Goal: Task Accomplishment & Management: Complete application form

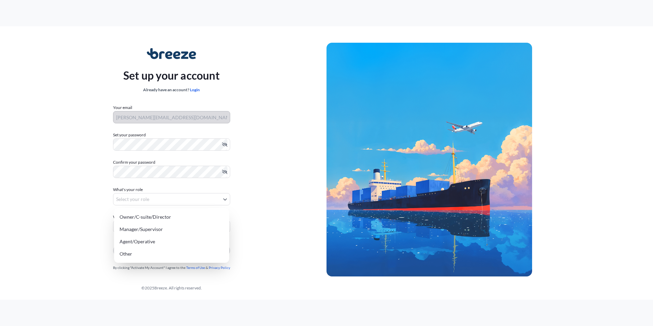
click at [125, 200] on body "Set up your account Already have an account? Login Your email [PERSON_NAME][EMA…" at bounding box center [326, 163] width 653 height 326
click at [149, 231] on div "Manager/Supervisor" at bounding box center [172, 229] width 110 height 12
select select "manager/supervisor"
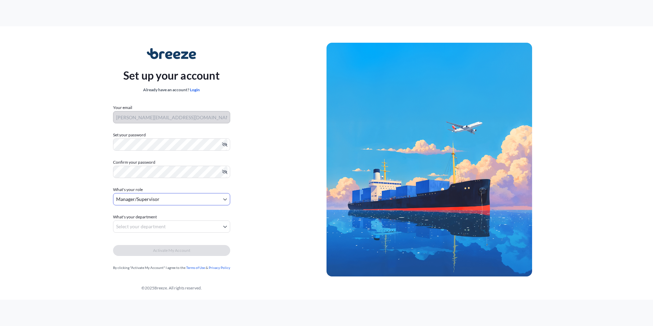
click at [146, 227] on body "Set up your account Already have an account? Login Your email [PERSON_NAME][EMA…" at bounding box center [326, 163] width 653 height 326
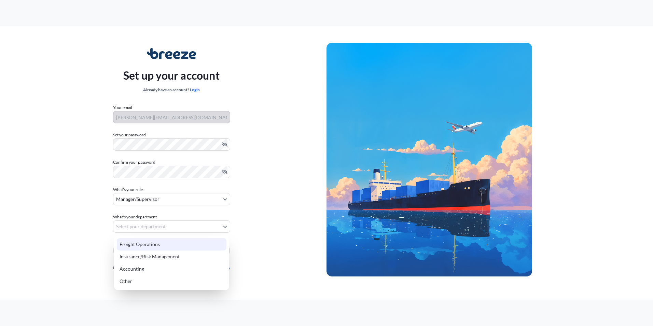
click at [145, 244] on div "Freight Operations" at bounding box center [172, 244] width 110 height 12
select select "freight operations"
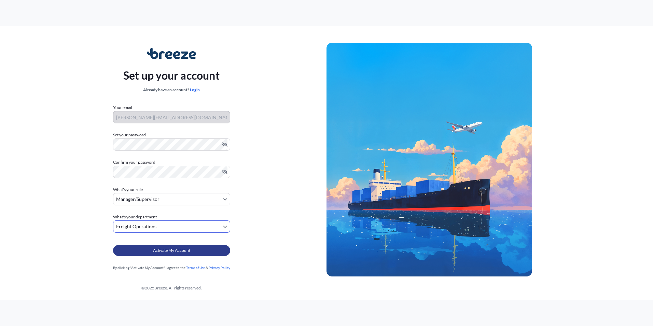
click at [171, 253] on span "Activate My Account" at bounding box center [171, 250] width 37 height 7
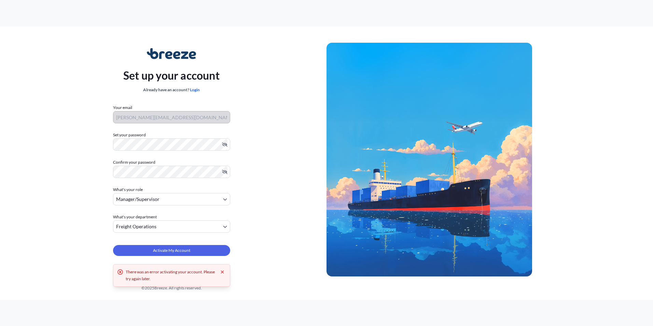
click at [283, 164] on div "Set up your account Already have an account? Login Your email [PERSON_NAME][EMA…" at bounding box center [171, 160] width 310 height 250
